Goal: Task Accomplishment & Management: Manage account settings

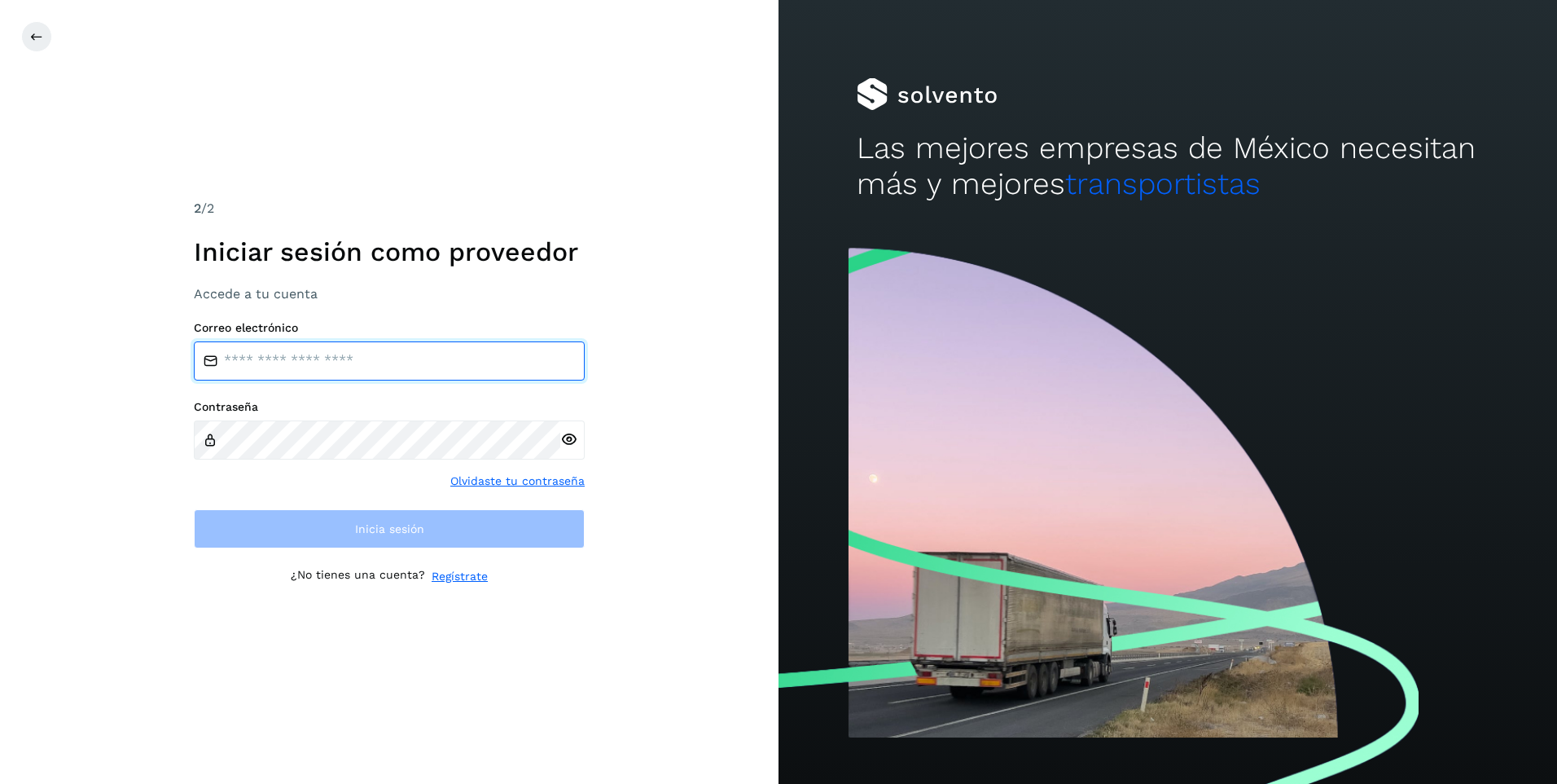
type input "**********"
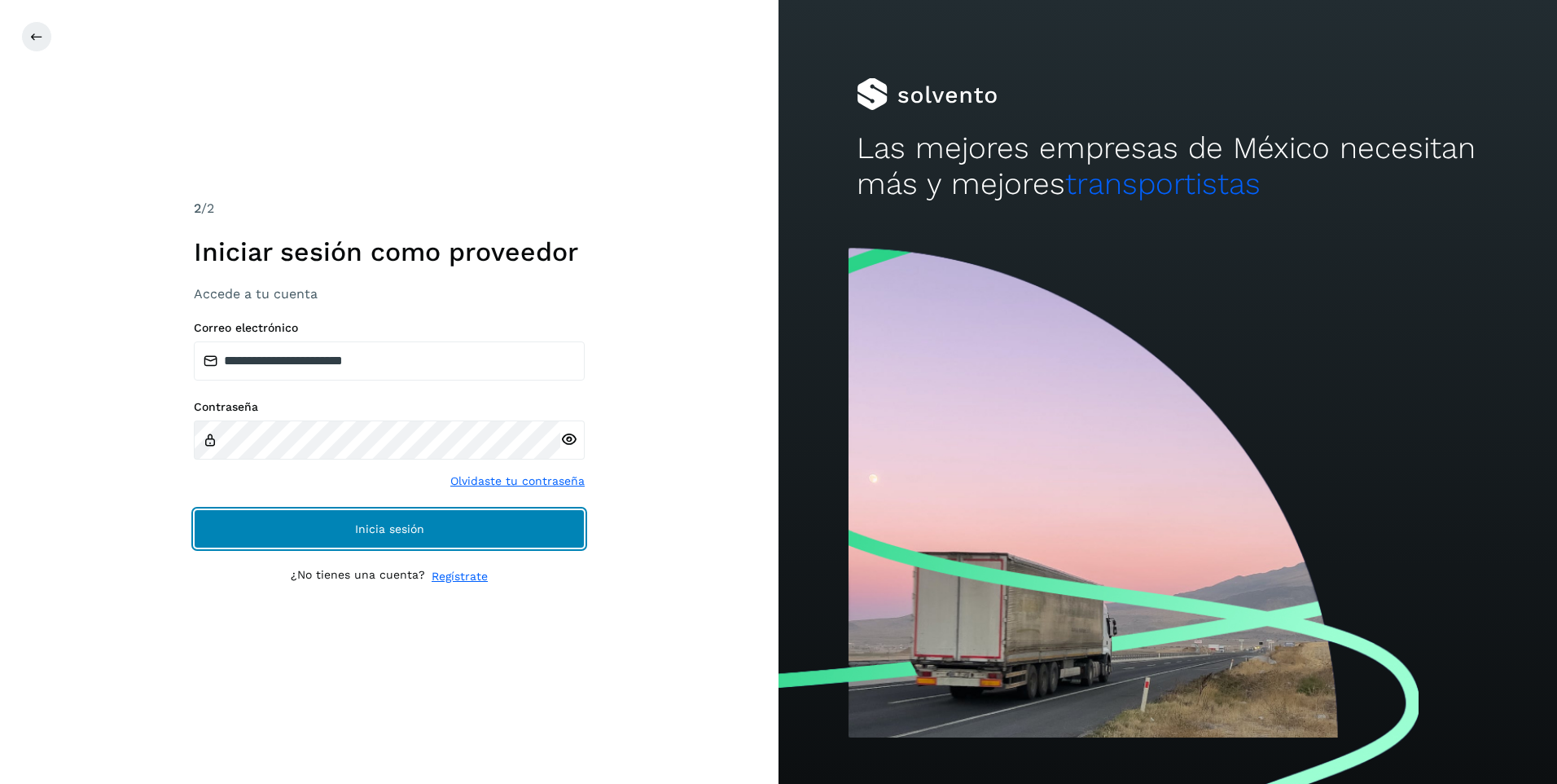
click at [350, 527] on button "Inicia sesión" at bounding box center [389, 529] width 391 height 39
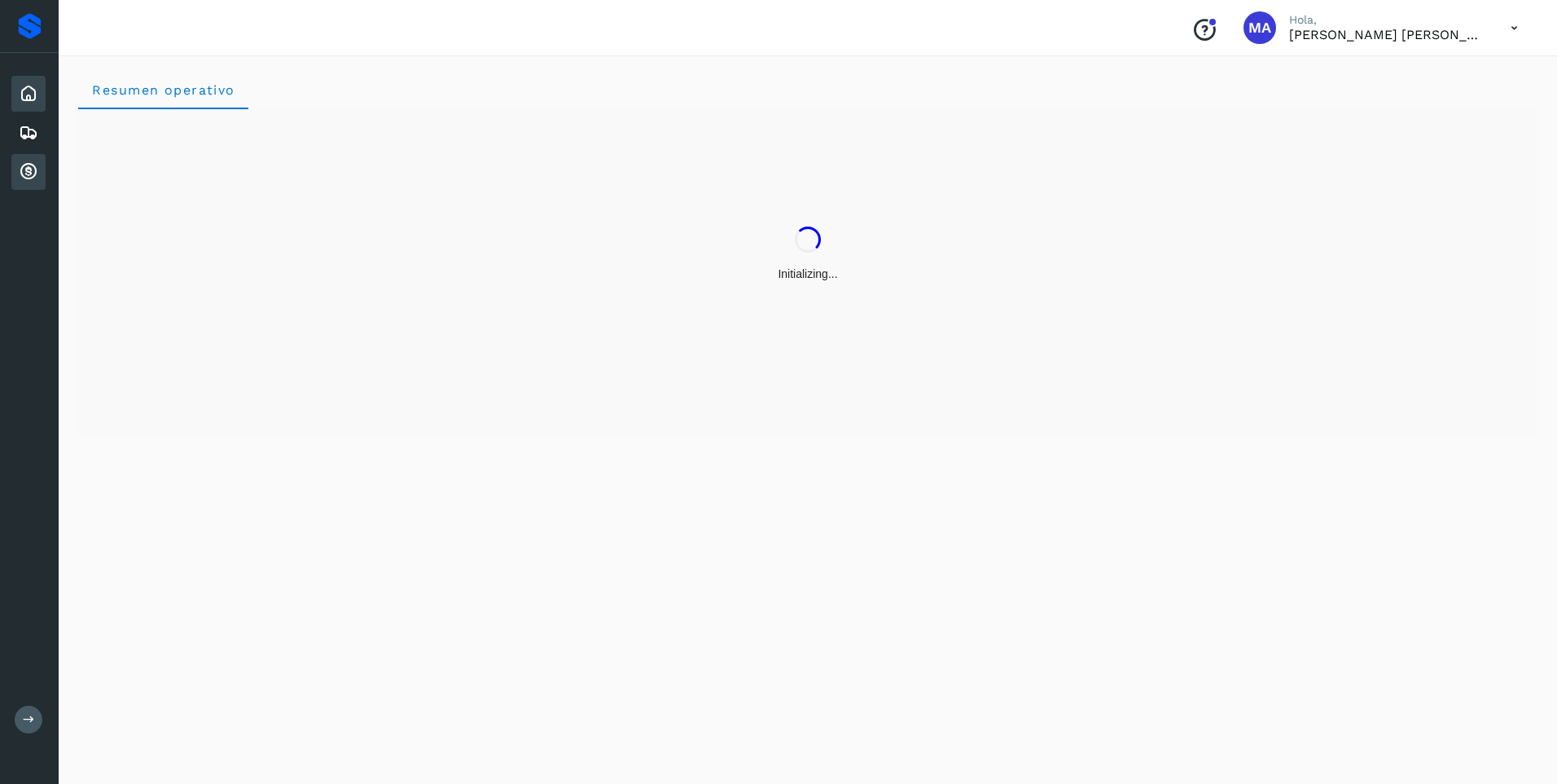
click at [26, 168] on icon at bounding box center [28, 171] width 20 height 20
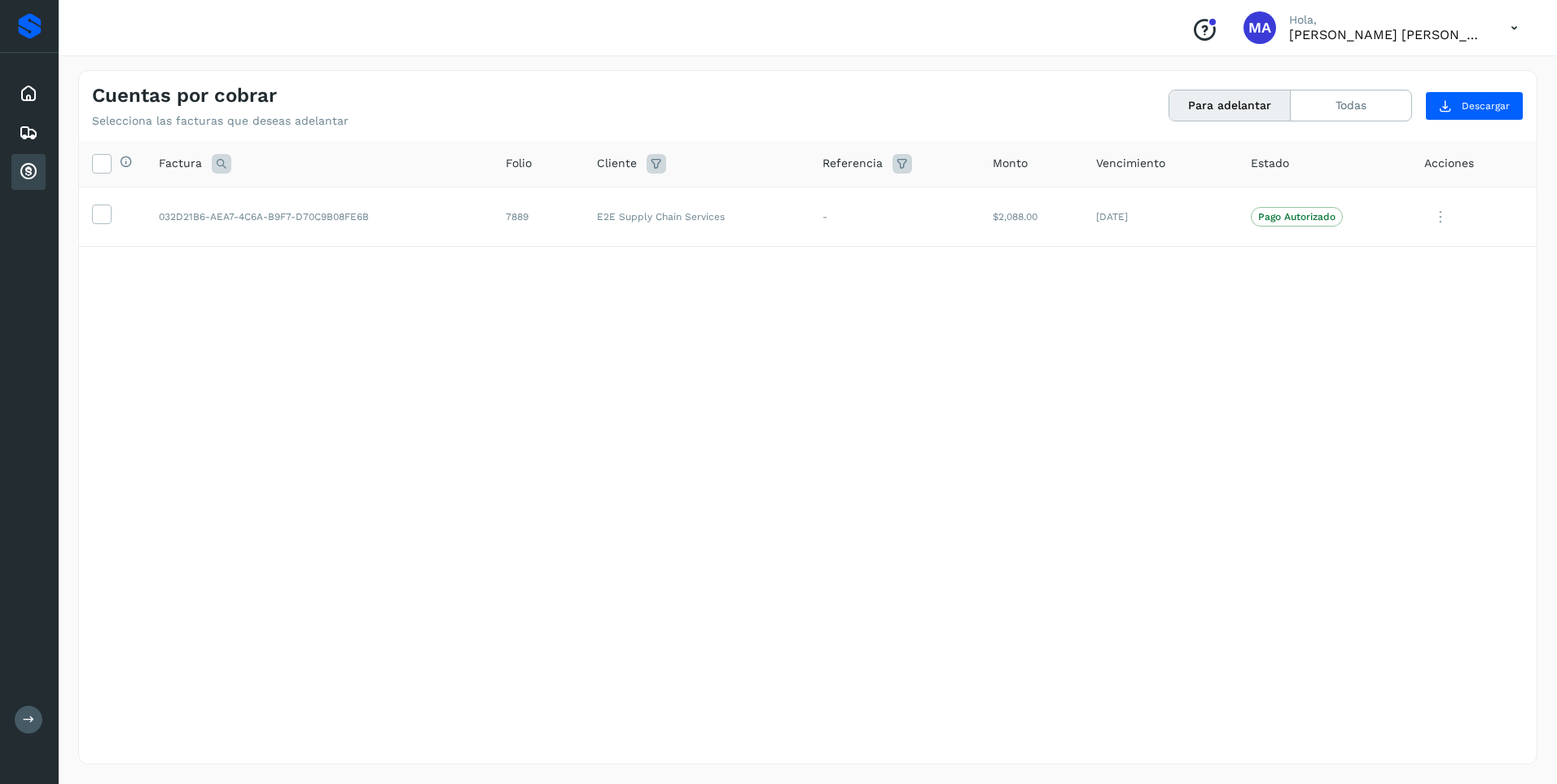
click at [1517, 19] on icon at bounding box center [1514, 27] width 33 height 33
click at [1310, 104] on div at bounding box center [778, 392] width 1557 height 784
click at [1310, 104] on button "Todas" at bounding box center [1352, 106] width 120 height 31
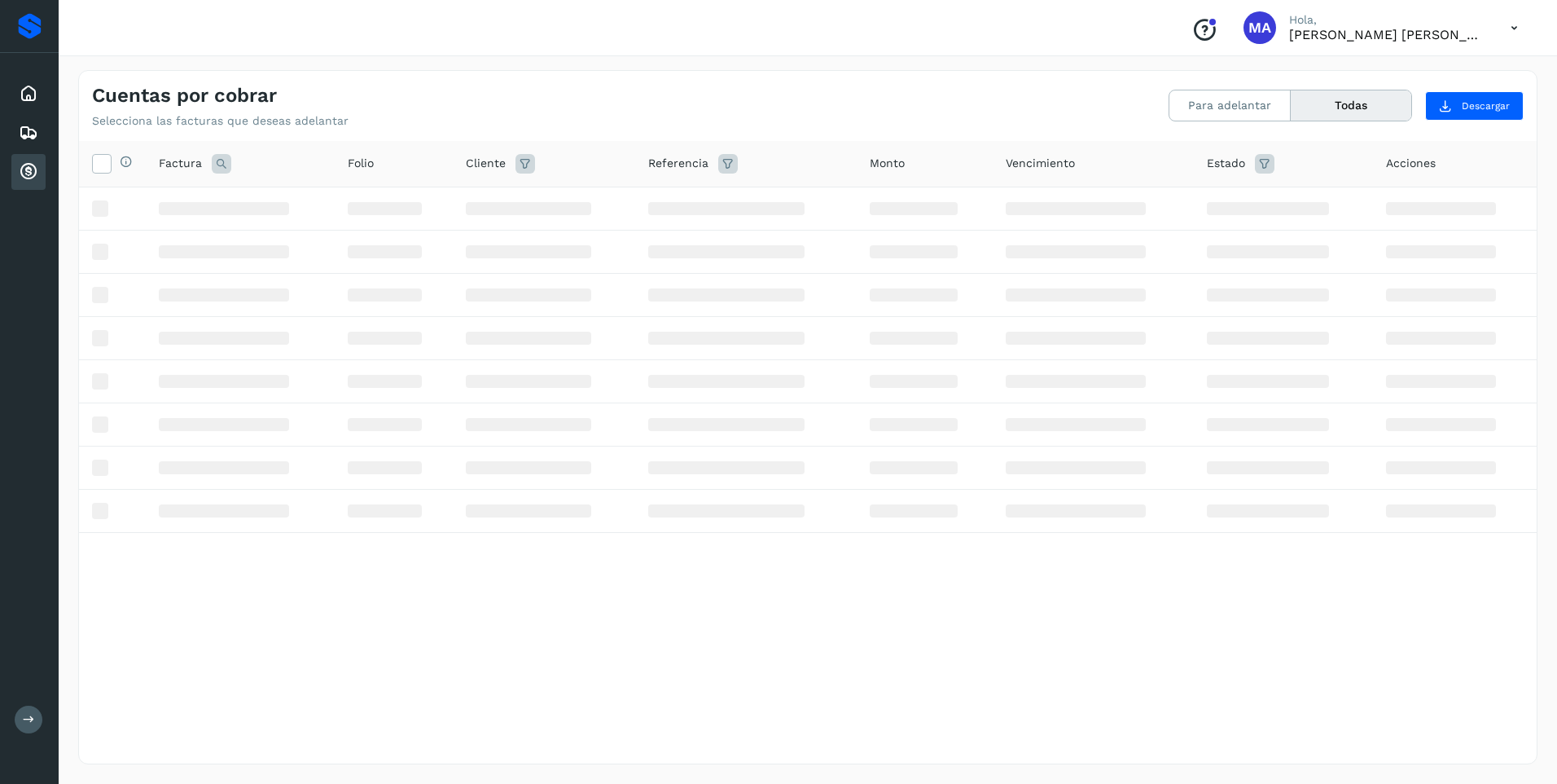
click at [1311, 104] on button "Todas" at bounding box center [1352, 106] width 120 height 31
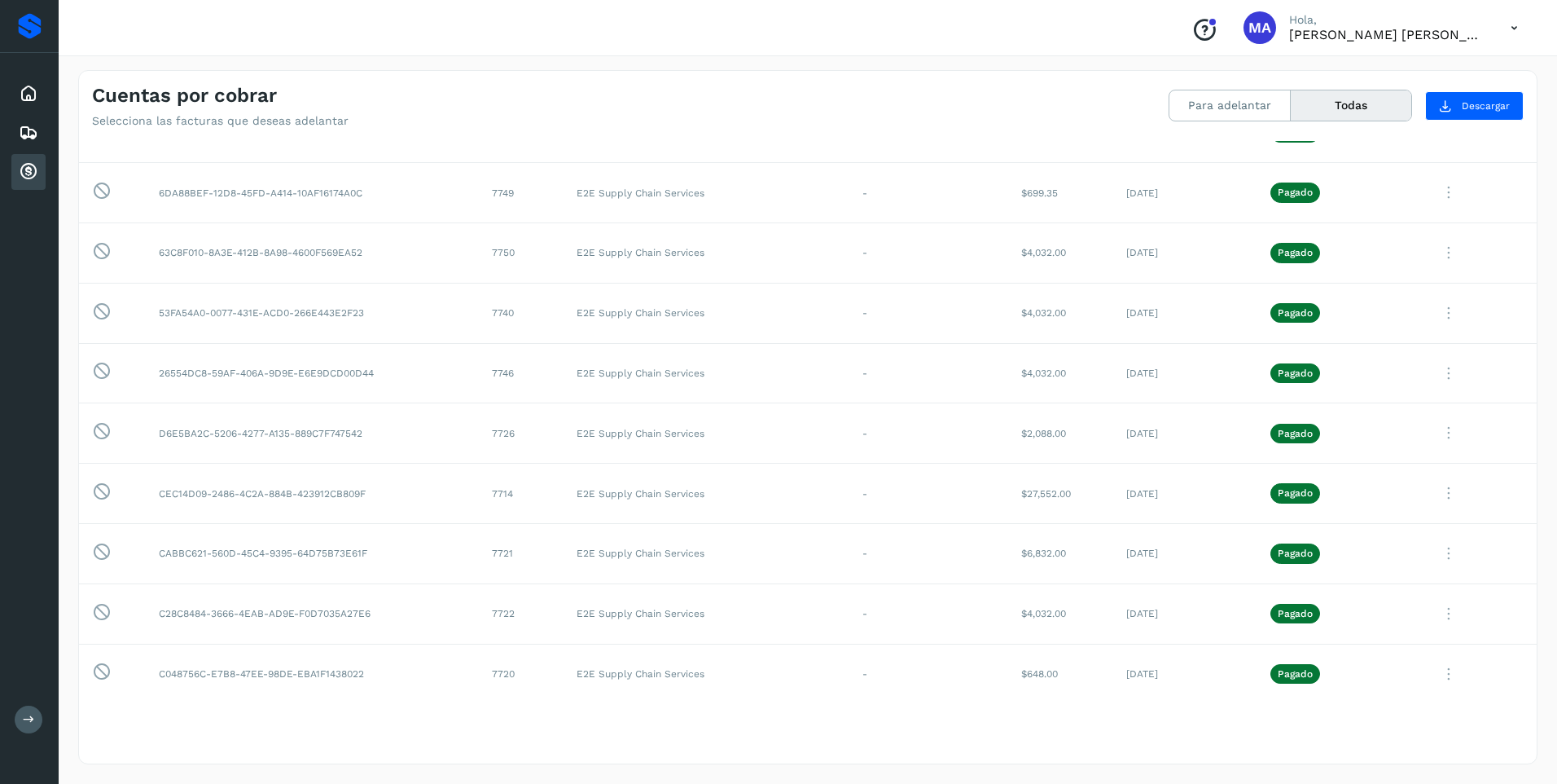
scroll to position [3910, 0]
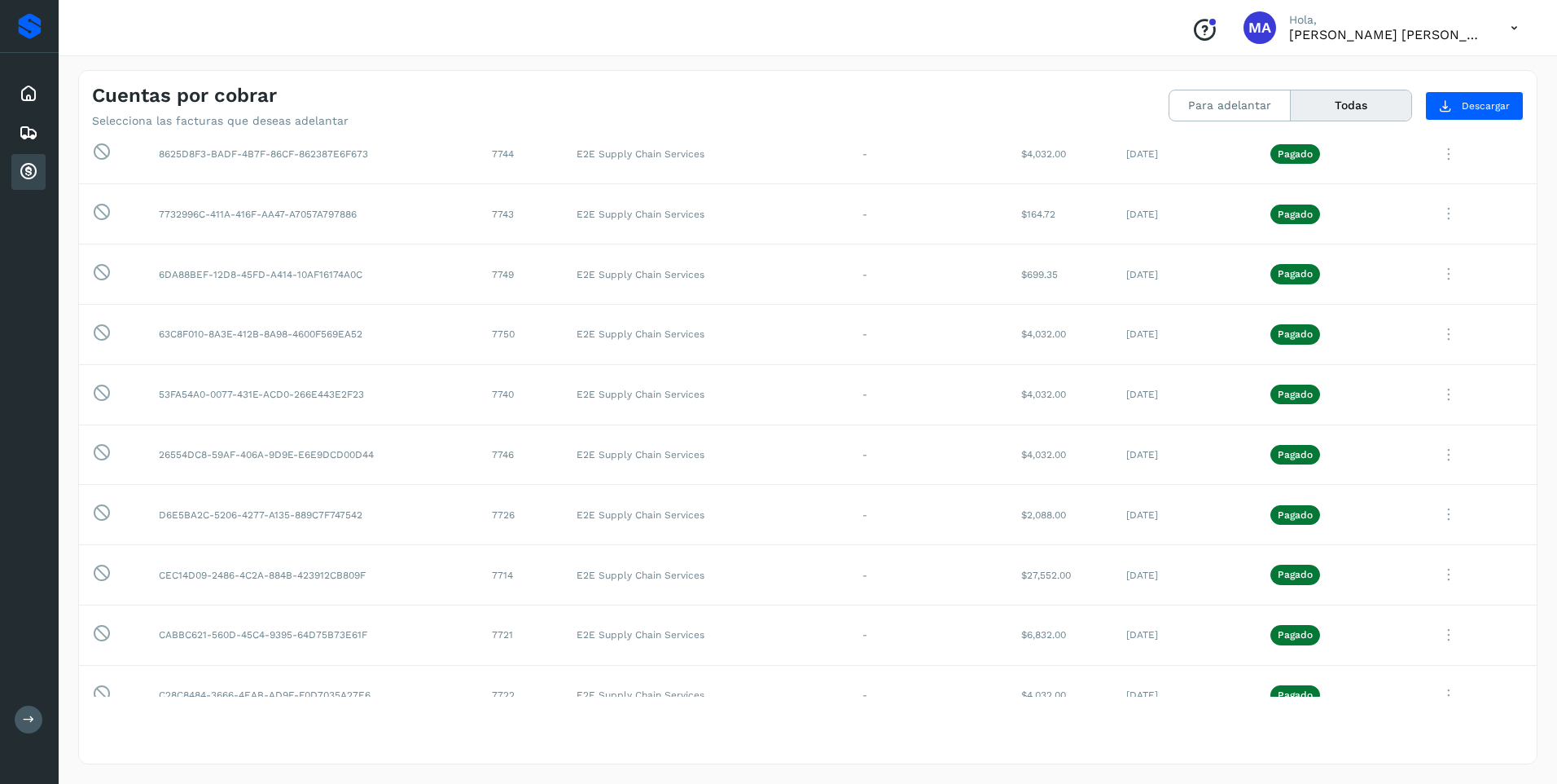
click at [1516, 31] on icon at bounding box center [1514, 27] width 33 height 33
click at [1451, 78] on div "Cerrar sesión" at bounding box center [1433, 73] width 193 height 31
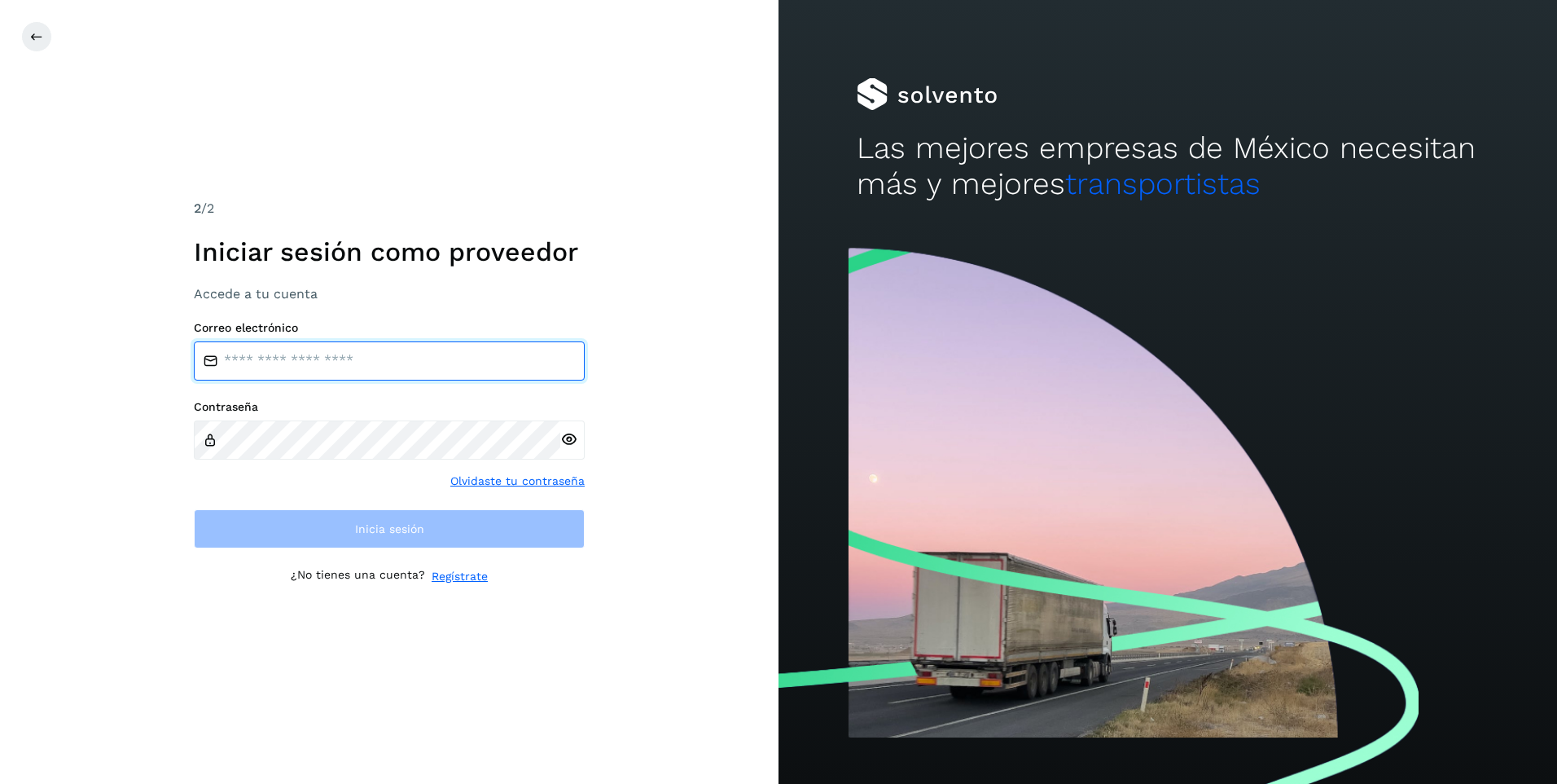
type input "**********"
